Goal: Information Seeking & Learning: Learn about a topic

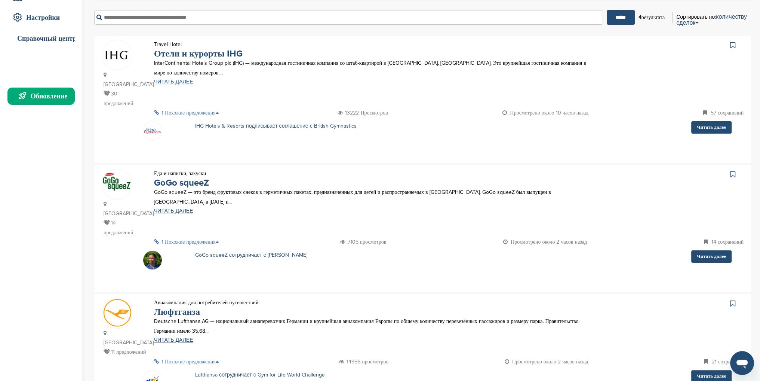
click at [171, 84] on font "ЧИТАТЬ ДАЛЕЕ" at bounding box center [173, 82] width 39 height 6
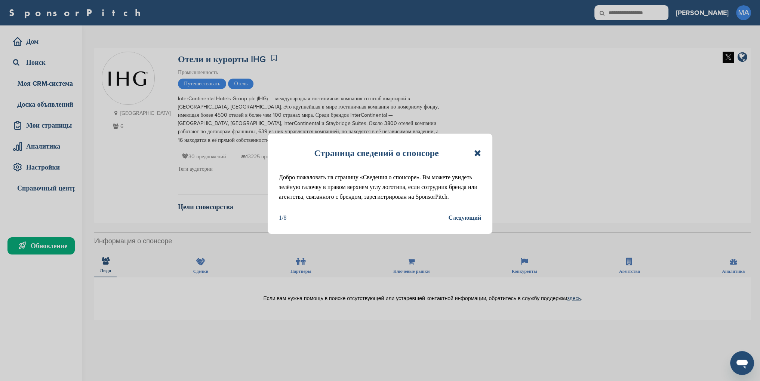
click at [478, 155] on icon at bounding box center [477, 152] width 7 height 9
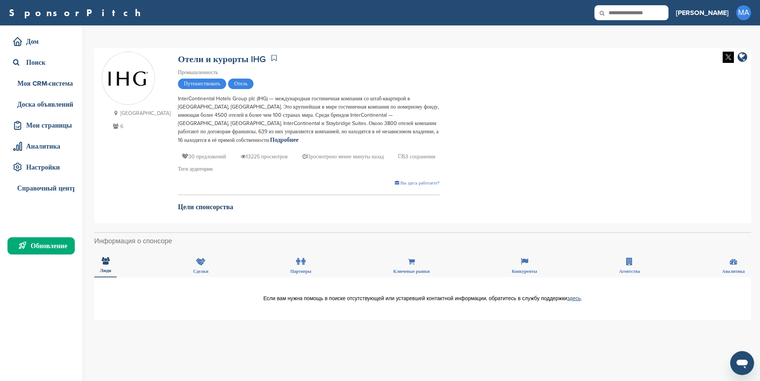
scroll to position [187, 0]
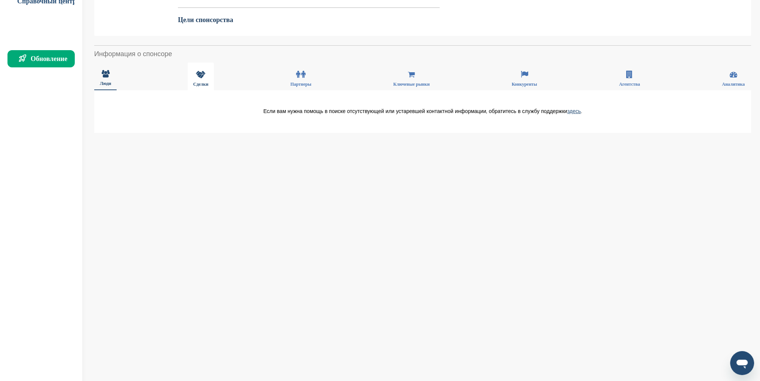
click at [195, 66] on div "Сделки" at bounding box center [201, 76] width 27 height 28
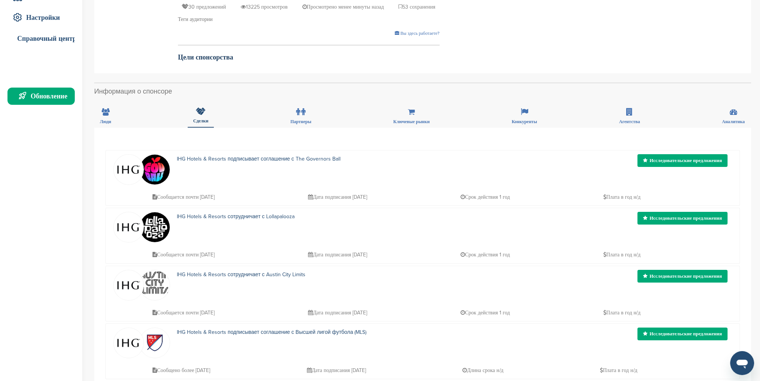
scroll to position [150, 0]
click at [409, 108] on icon at bounding box center [411, 111] width 7 height 7
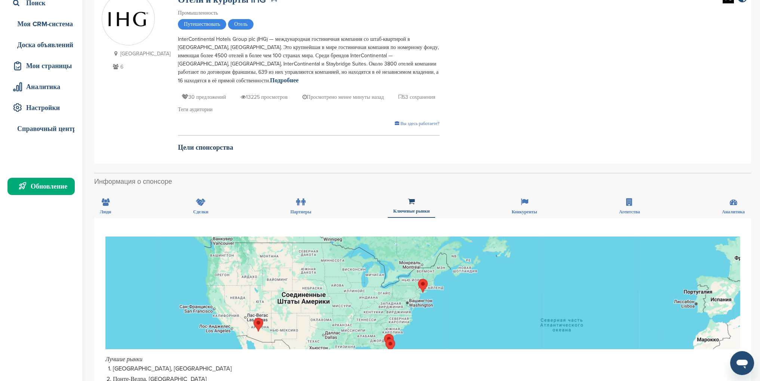
scroll to position [0, 0]
